Goal: Transaction & Acquisition: Subscribe to service/newsletter

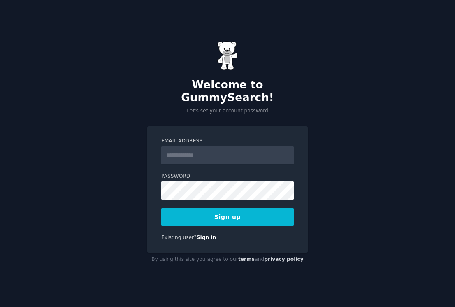
click at [223, 151] on input "Email Address" at bounding box center [227, 155] width 132 height 18
type input "**********"
click at [243, 209] on button "Sign up" at bounding box center [227, 216] width 132 height 17
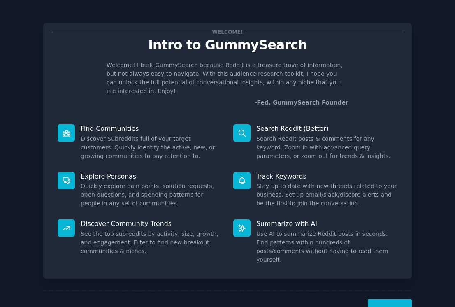
click at [147, 140] on dd "Discover Subreddits full of your target customers. Quickly identify the active,…" at bounding box center [151, 148] width 141 height 26
click at [402, 299] on button "Next" at bounding box center [390, 309] width 44 height 20
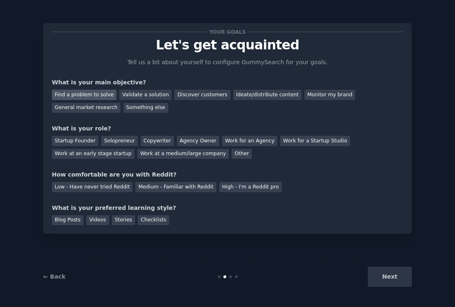
click at [96, 95] on div "Find a problem to solve" at bounding box center [84, 95] width 65 height 10
click at [187, 94] on div "Discover customers" at bounding box center [202, 95] width 56 height 10
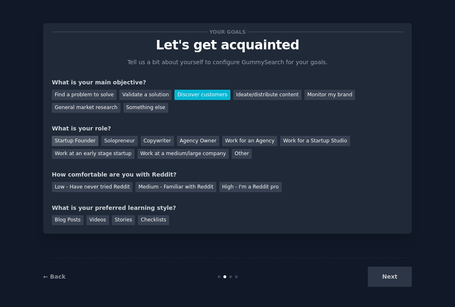
click at [84, 140] on div "Startup Founder" at bounding box center [75, 141] width 46 height 10
click at [156, 143] on div "Copywriter" at bounding box center [157, 141] width 33 height 10
click at [85, 139] on div "Startup Founder" at bounding box center [75, 141] width 46 height 10
click at [116, 185] on div "Low - Have never tried Reddit" at bounding box center [92, 187] width 81 height 10
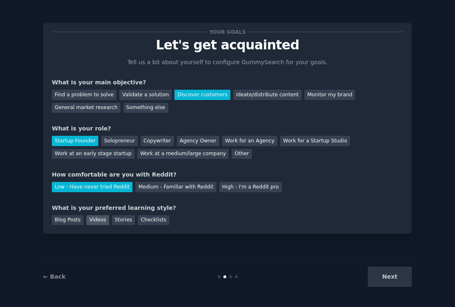
click at [88, 222] on div "Videos" at bounding box center [97, 220] width 23 height 10
click at [399, 278] on button "Next" at bounding box center [390, 277] width 44 height 20
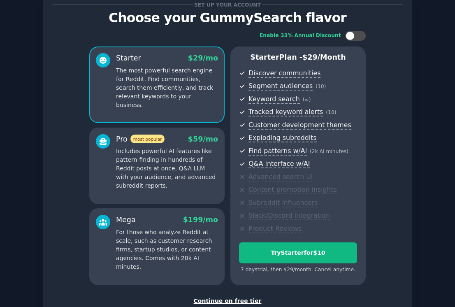
scroll to position [32, 0]
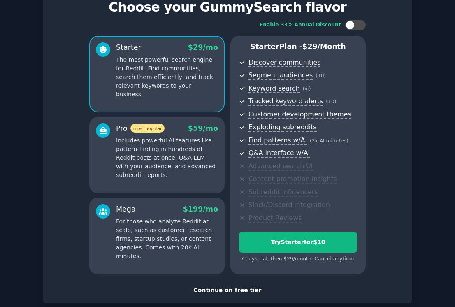
click at [227, 291] on div "Continue on free tier" at bounding box center [227, 290] width 351 height 9
